Goal: Transaction & Acquisition: Purchase product/service

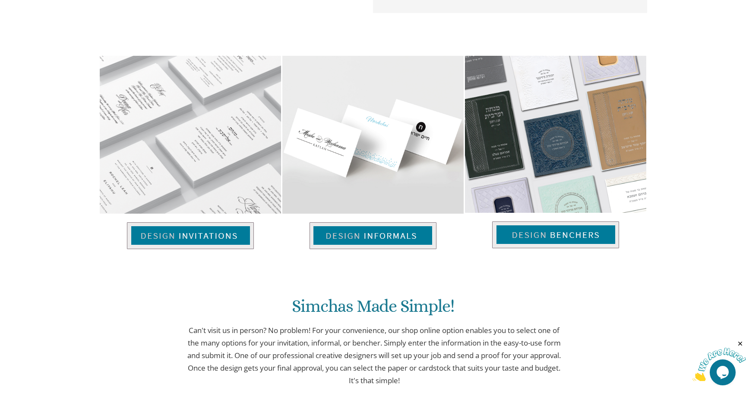
scroll to position [567, 0]
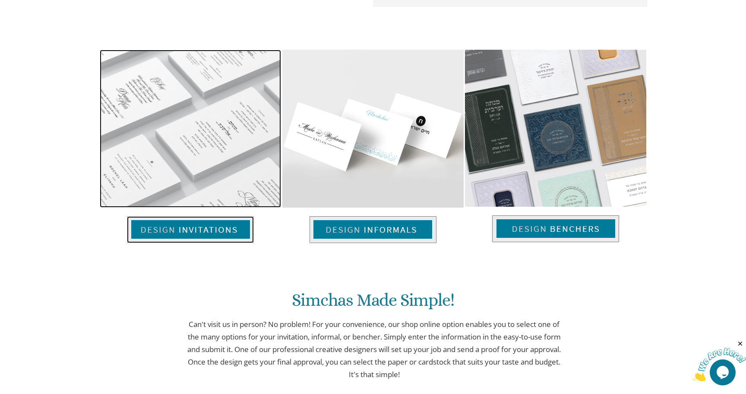
click at [216, 225] on img at bounding box center [190, 229] width 127 height 27
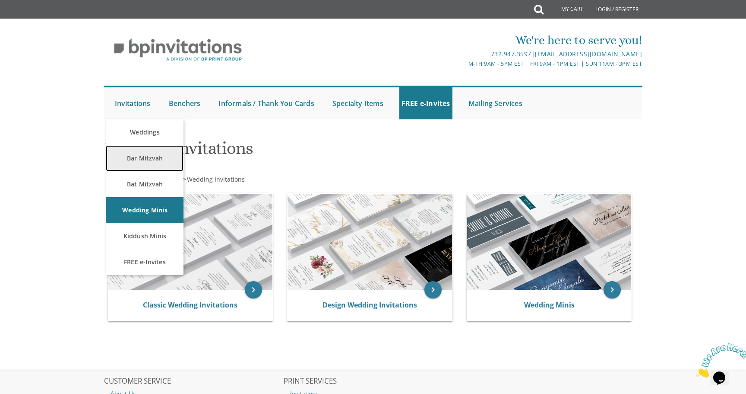
click at [154, 169] on link "Bar Mitzvah" at bounding box center [145, 158] width 78 height 26
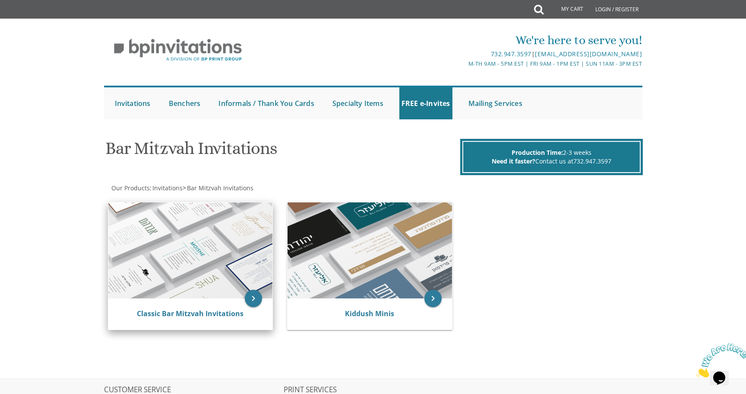
click at [181, 264] on img at bounding box center [190, 250] width 165 height 96
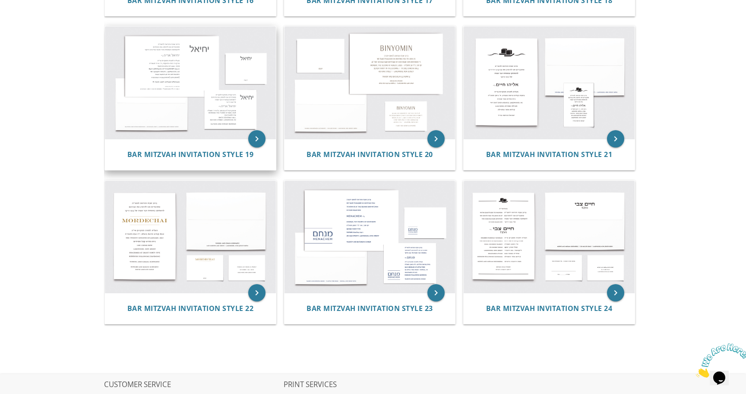
scroll to position [1091, 0]
